Goal: Task Accomplishment & Management: Manage account settings

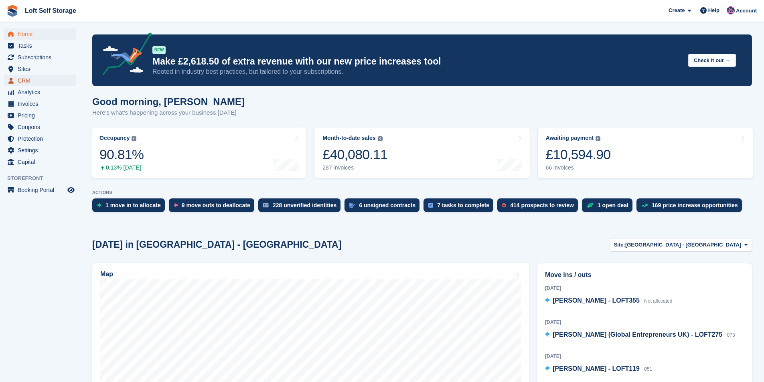
click at [27, 78] on span "CRM" at bounding box center [42, 80] width 48 height 11
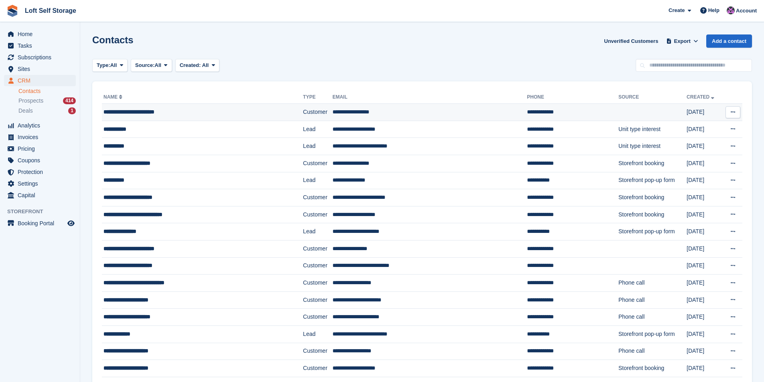
click at [125, 108] on div "**********" at bounding box center [185, 112] width 165 height 8
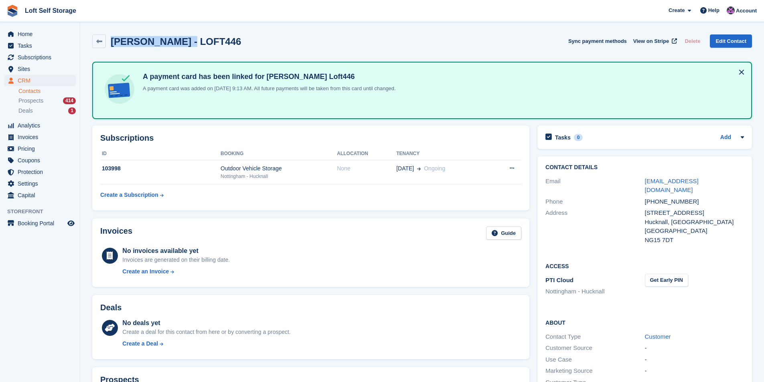
drag, startPoint x: 186, startPoint y: 44, endPoint x: 112, endPoint y: 47, distance: 74.6
click at [112, 47] on h2 "Thomas Flanagan - LOFT446" at bounding box center [176, 41] width 130 height 11
copy h2 "Thomas Flanagan"
drag, startPoint x: 645, startPoint y: 205, endPoint x: 694, endPoint y: 205, distance: 48.1
click at [694, 208] on div "91 Montague Road" at bounding box center [694, 212] width 99 height 9
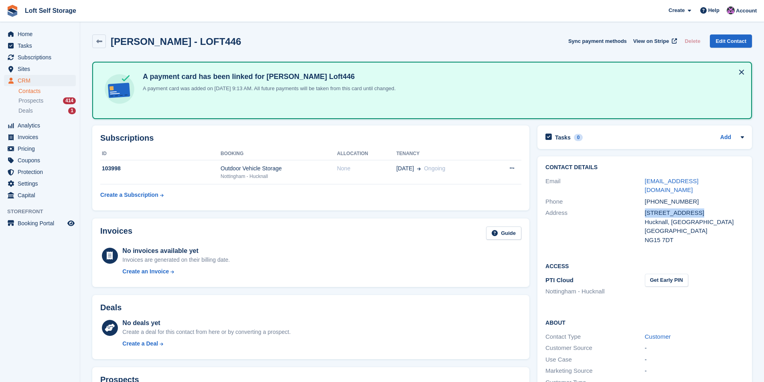
copy div "91 Montague Road"
drag, startPoint x: 687, startPoint y: 194, endPoint x: 646, endPoint y: 194, distance: 40.9
click at [646, 197] on div "+447532704132" at bounding box center [694, 201] width 99 height 9
copy div "+447532704132"
click at [676, 218] on div "Hucknall, Nottingham" at bounding box center [694, 222] width 99 height 9
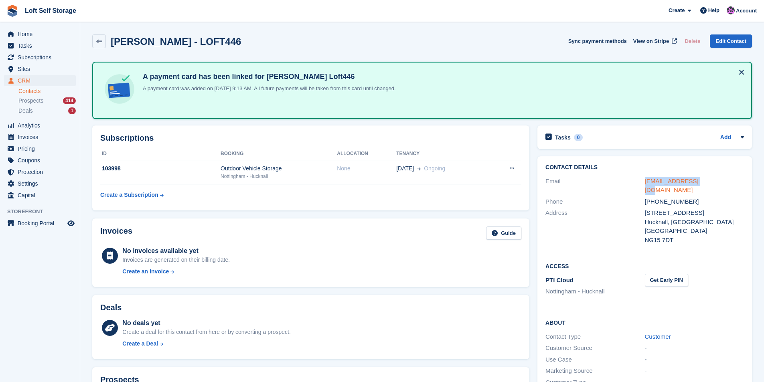
drag, startPoint x: 700, startPoint y: 182, endPoint x: 645, endPoint y: 180, distance: 54.9
click at [645, 180] on div "t3flanagan@sky.com" at bounding box center [694, 186] width 99 height 18
copy link "t3flanagan@sky.com"
click at [44, 142] on span "Invoices" at bounding box center [42, 137] width 48 height 11
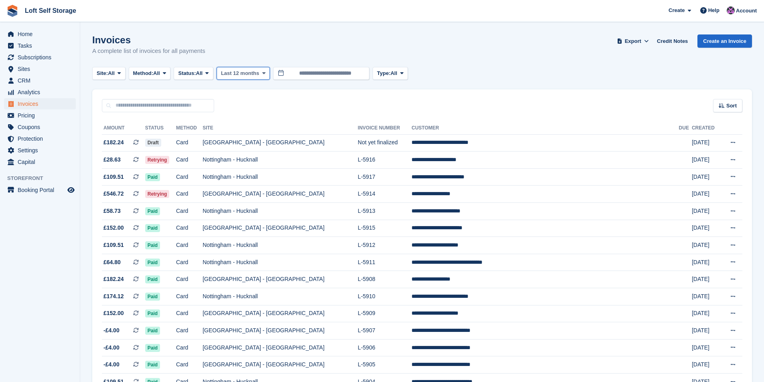
click at [251, 77] on button "Last 12 months" at bounding box center [242, 73] width 53 height 13
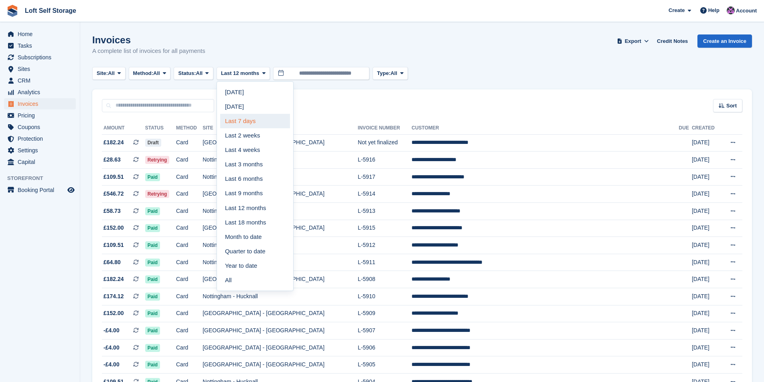
click at [254, 119] on link "Last 7 days" at bounding box center [255, 121] width 70 height 14
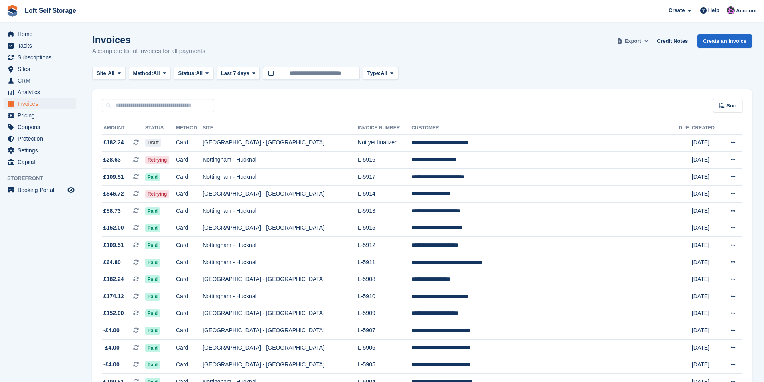
click at [621, 40] on icon at bounding box center [619, 40] width 4 height 5
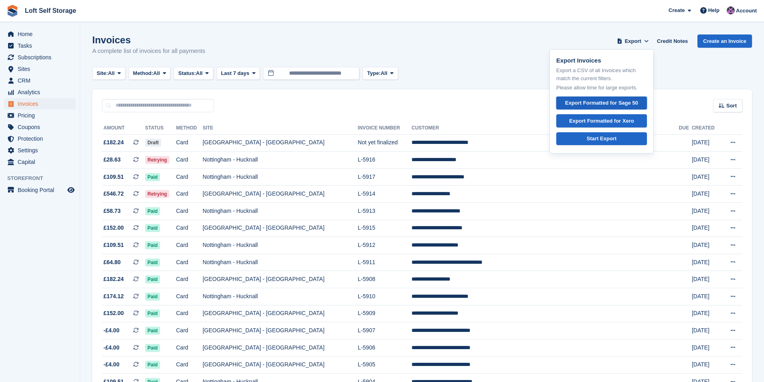
click at [605, 99] on div "Export Formatted for Sage 50" at bounding box center [601, 103] width 73 height 8
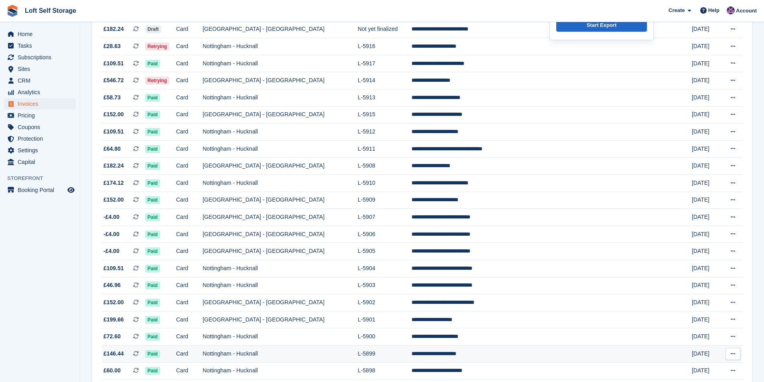
scroll to position [160, 0]
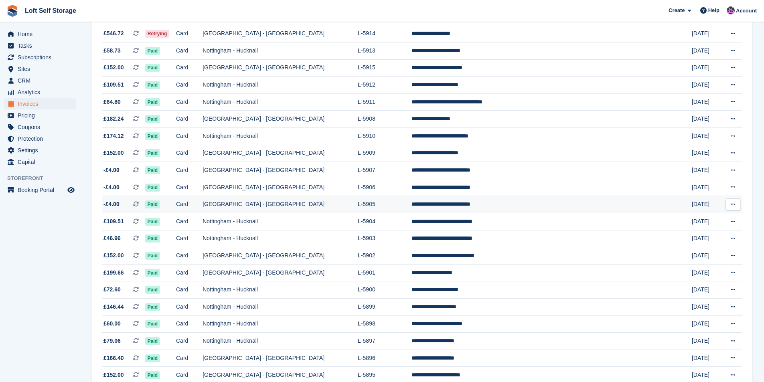
click at [298, 210] on td "[GEOGRAPHIC_DATA] - [GEOGRAPHIC_DATA]" at bounding box center [279, 204] width 155 height 17
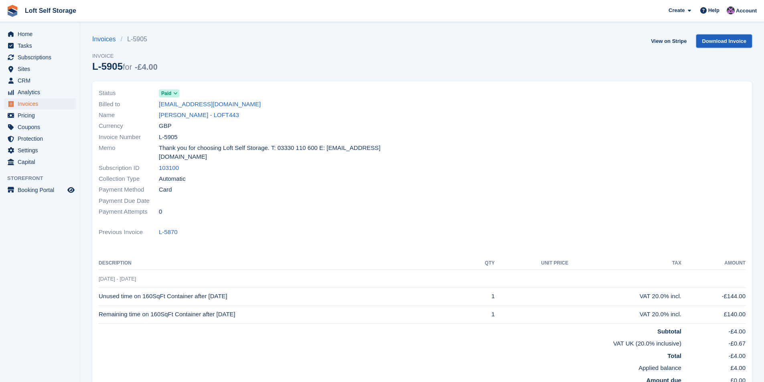
click at [742, 40] on link "Download Invoice" at bounding box center [724, 40] width 56 height 13
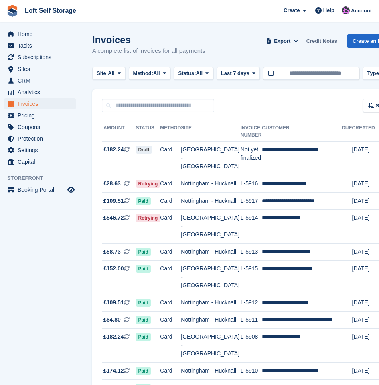
click at [327, 46] on link "Credit Notes" at bounding box center [321, 40] width 37 height 13
